Goal: Find specific page/section: Find specific page/section

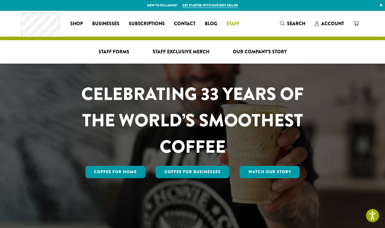
click at [228, 23] on span "Staff" at bounding box center [233, 23] width 13 height 7
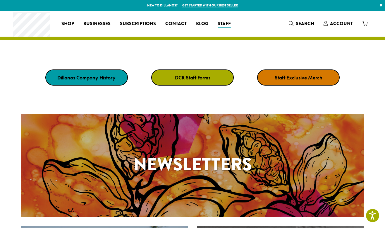
click at [181, 81] on link "DCR Staff Forms" at bounding box center [192, 77] width 83 height 16
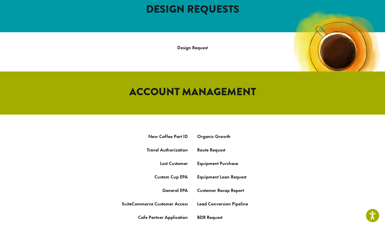
scroll to position [257, 0]
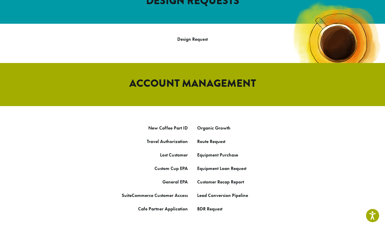
drag, startPoint x: 197, startPoint y: 41, endPoint x: 64, endPoint y: 65, distance: 135.1
